Goal: Information Seeking & Learning: Find specific fact

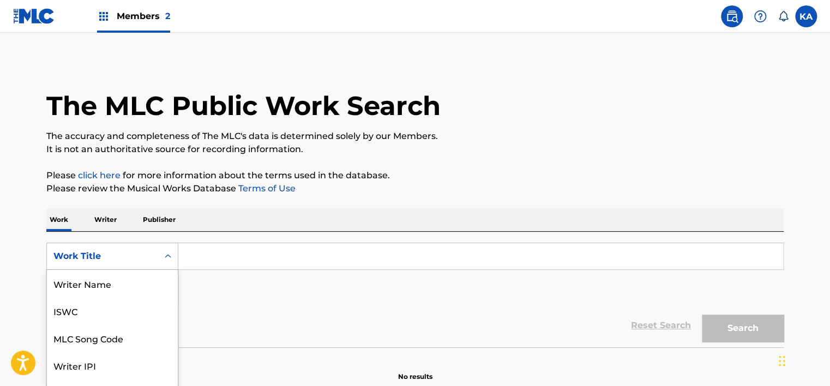
scroll to position [44, 0]
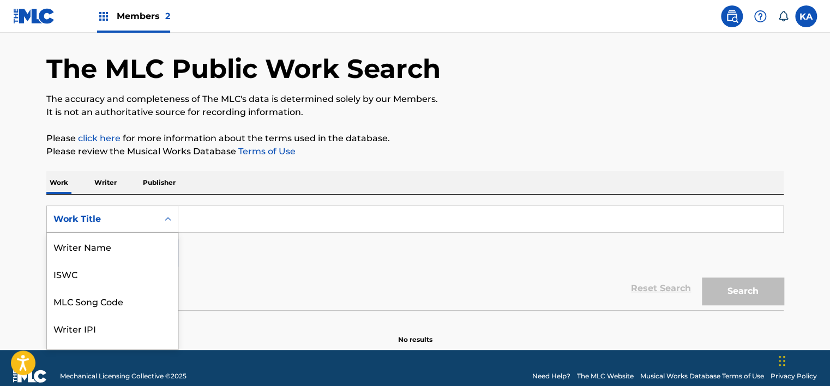
click at [152, 233] on div "8 results available. Use Up and Down to choose options, press Enter to select t…" at bounding box center [112, 219] width 132 height 27
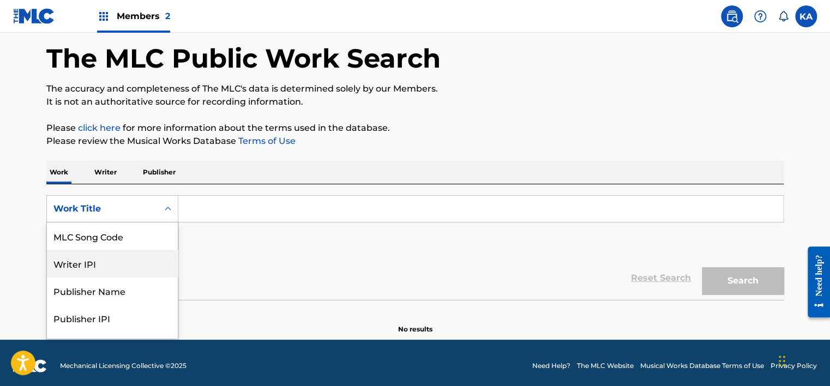
scroll to position [48, 0]
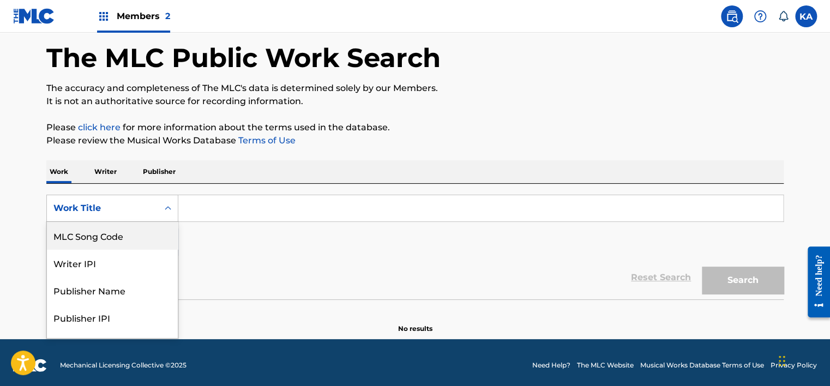
drag, startPoint x: 113, startPoint y: 232, endPoint x: 179, endPoint y: 223, distance: 66.7
click at [113, 232] on div "MLC Song Code" at bounding box center [112, 235] width 131 height 27
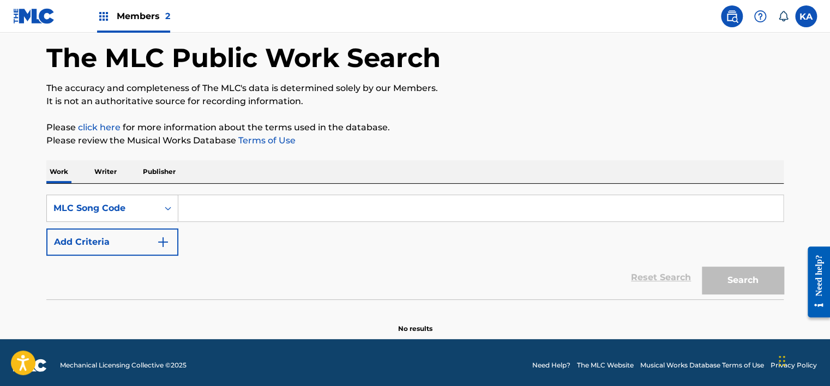
click at [203, 219] on input "Search Form" at bounding box center [480, 208] width 605 height 26
paste input "A6459M"
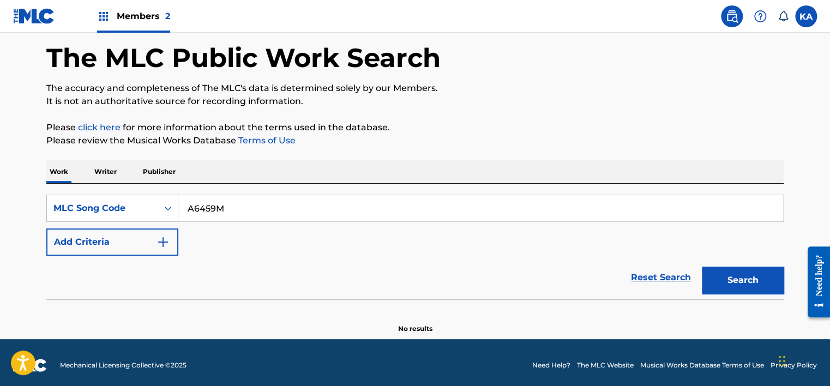
click at [718, 279] on button "Search" at bounding box center [743, 280] width 82 height 27
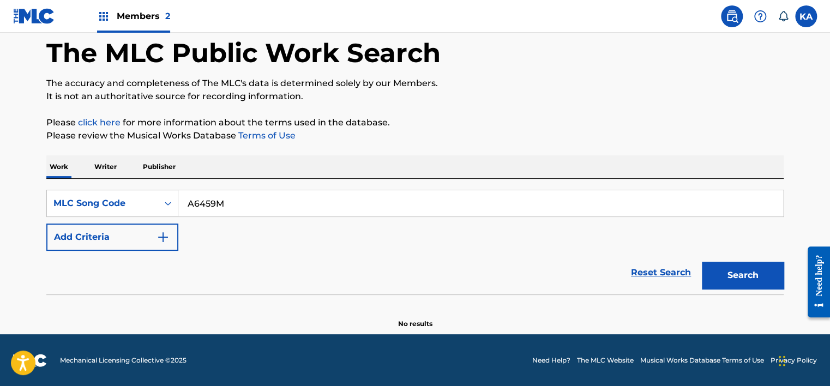
click at [189, 206] on input "A6459M" at bounding box center [480, 203] width 605 height 26
type input "A6459M"
click at [702, 262] on button "Search" at bounding box center [743, 275] width 82 height 27
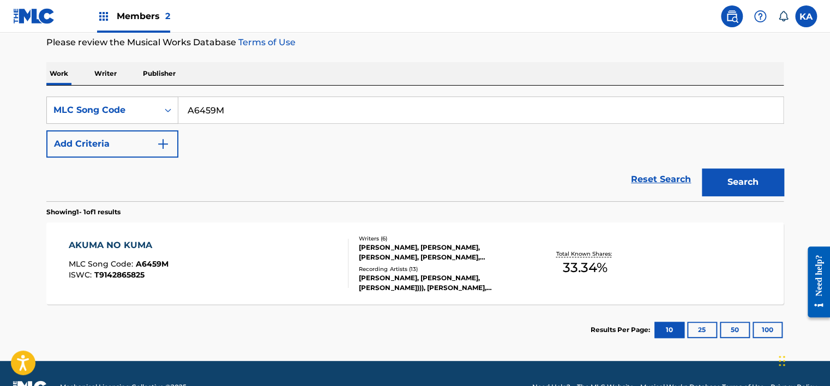
scroll to position [146, 0]
click at [286, 273] on div "AKUMA NO KUMA MLC Song Code : A6459M ISWC : T9142865825" at bounding box center [209, 263] width 280 height 49
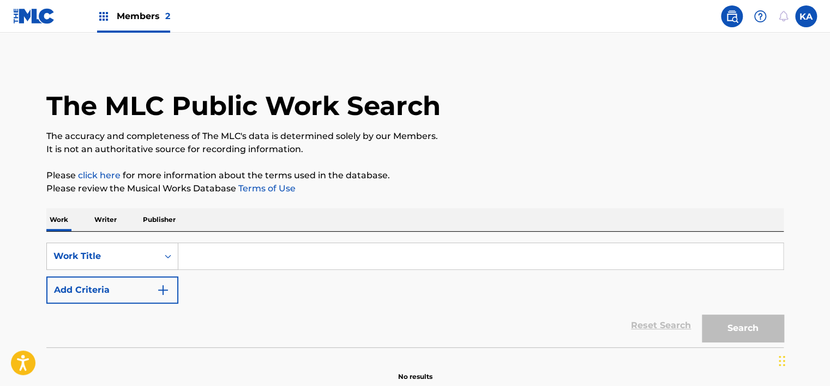
click at [238, 265] on input "Search Form" at bounding box center [480, 256] width 605 height 26
paste input "C7468E"
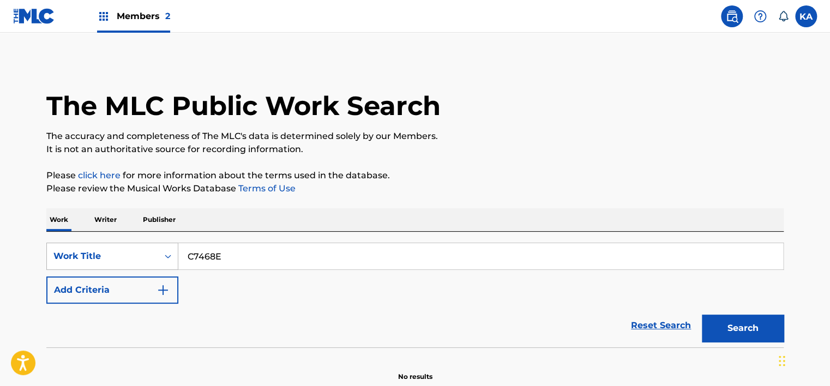
type input "C7468E"
click at [144, 261] on div "Work Title" at bounding box center [112, 256] width 132 height 27
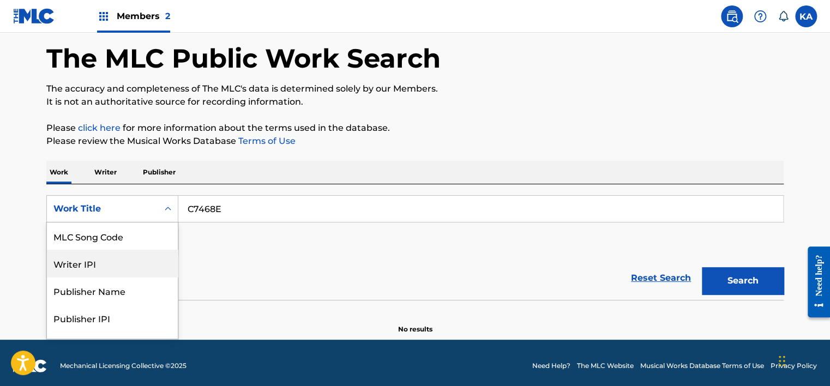
scroll to position [48, 0]
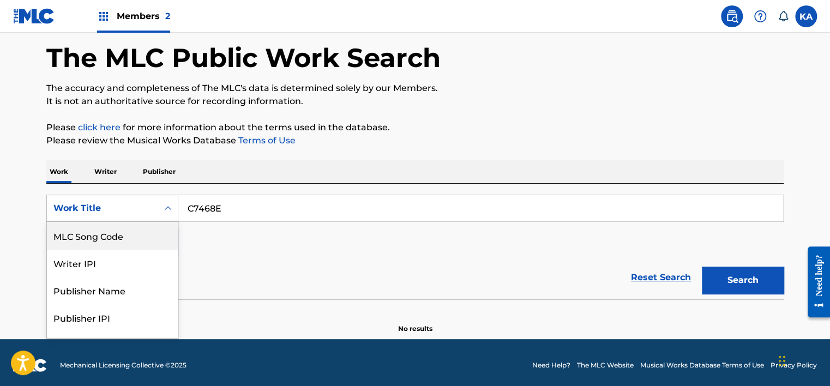
click at [111, 242] on div "MLC Song Code" at bounding box center [112, 235] width 131 height 27
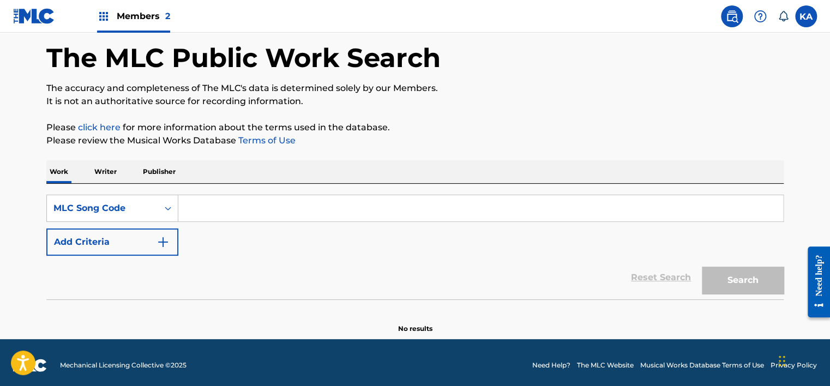
click at [403, 201] on input "Search Form" at bounding box center [480, 208] width 605 height 26
paste input "C7468E"
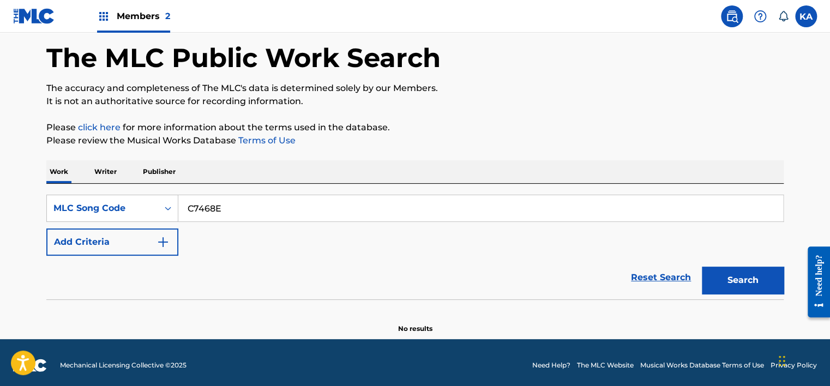
type input "C7468E"
click at [722, 263] on div "Search" at bounding box center [740, 278] width 87 height 44
click at [722, 268] on div "Search" at bounding box center [740, 278] width 87 height 44
click at [775, 288] on button "Search" at bounding box center [743, 280] width 82 height 27
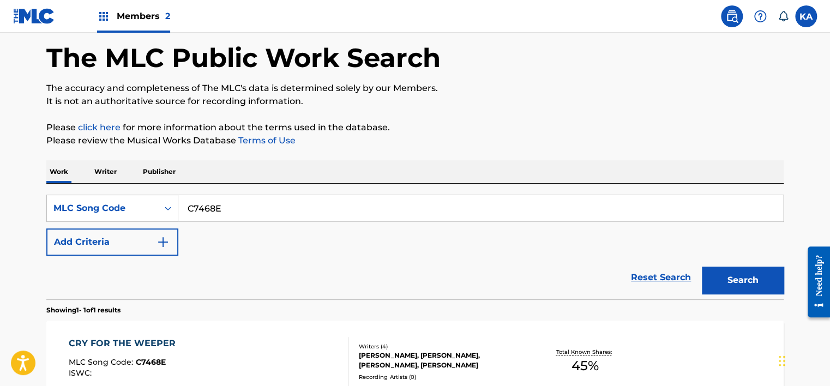
scroll to position [173, 0]
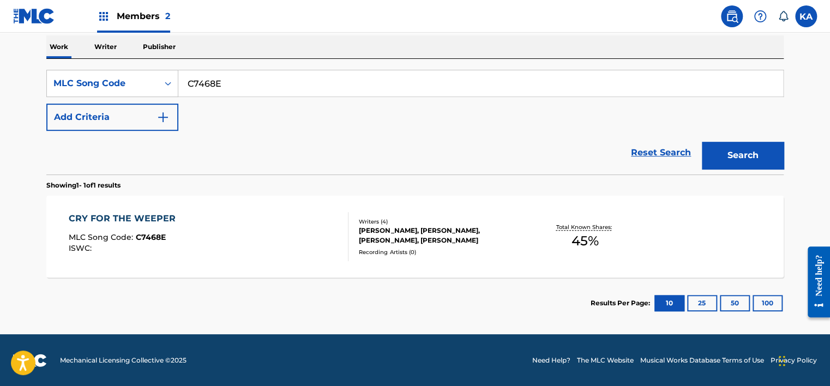
click at [423, 249] on div "Recording Artists ( 0 )" at bounding box center [441, 252] width 165 height 8
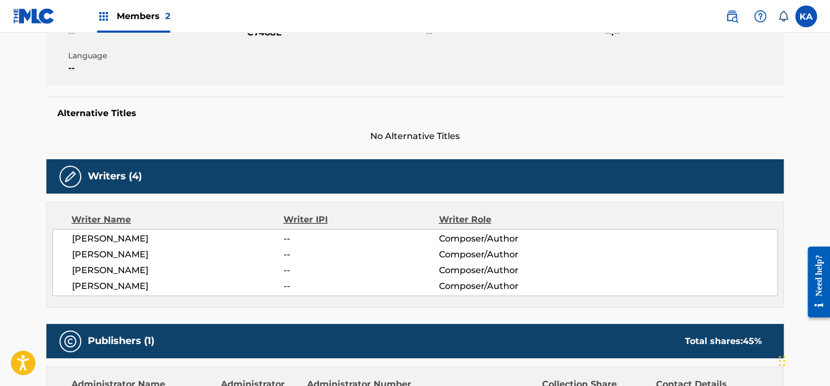
scroll to position [218, 0]
